Goal: Information Seeking & Learning: Learn about a topic

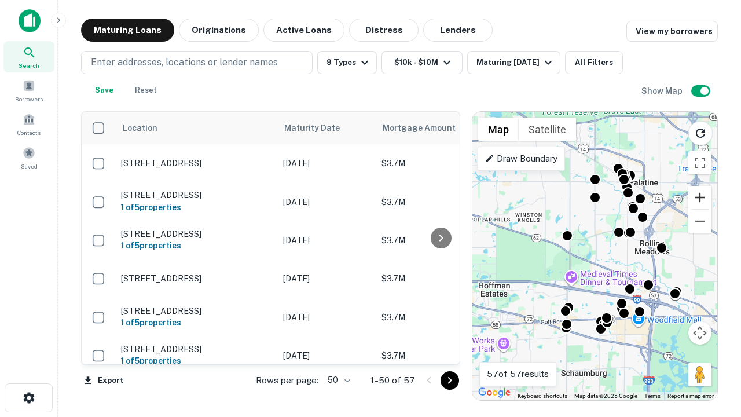
click at [700, 197] on button "Zoom in" at bounding box center [699, 197] width 23 height 23
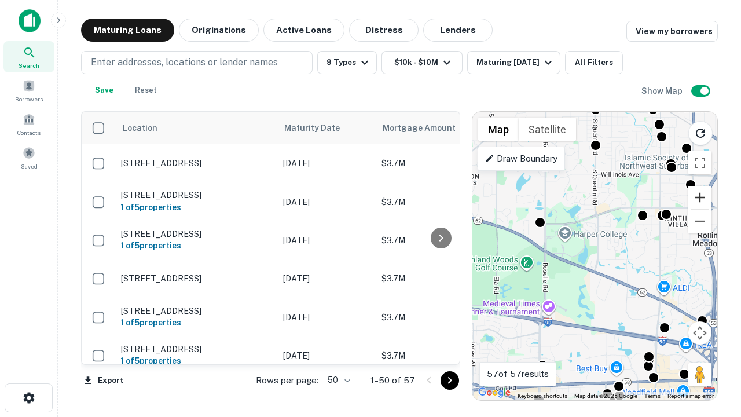
click at [700, 197] on button "Zoom in" at bounding box center [699, 197] width 23 height 23
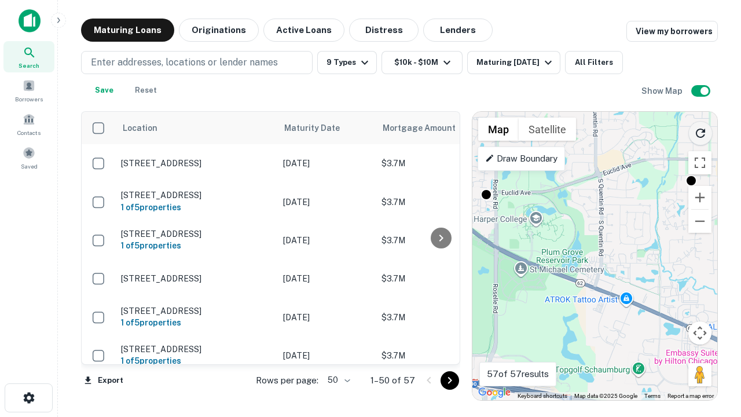
click at [701, 131] on icon "Reload search area" at bounding box center [701, 133] width 14 height 14
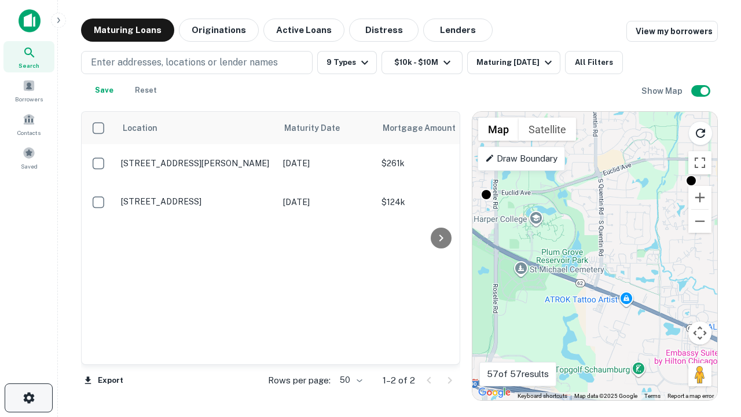
click at [28, 398] on icon "button" at bounding box center [29, 398] width 14 height 14
